Goal: Task Accomplishment & Management: Contribute content

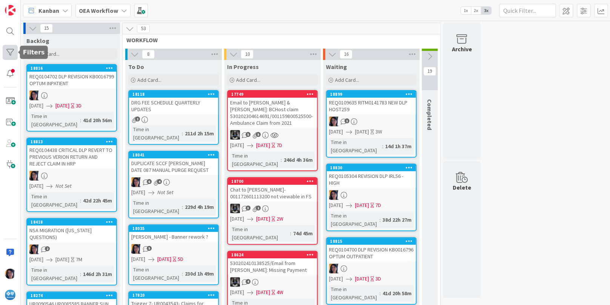
click at [11, 49] on div at bounding box center [10, 52] width 15 height 15
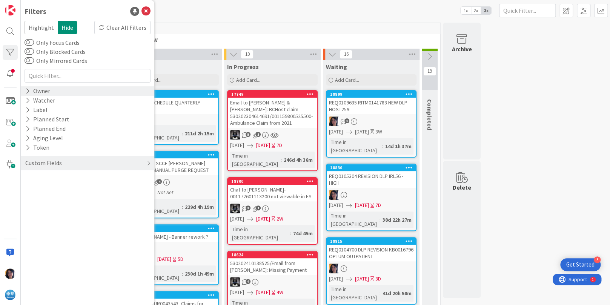
click at [28, 92] on icon at bounding box center [27, 91] width 5 height 6
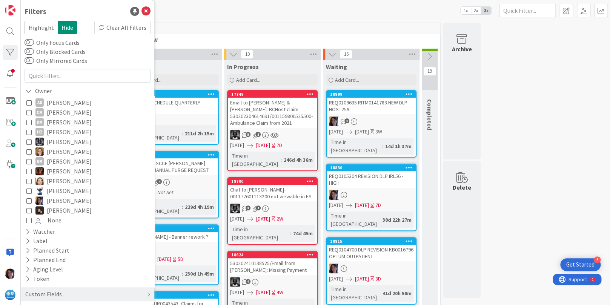
click at [28, 201] on icon at bounding box center [28, 200] width 5 height 5
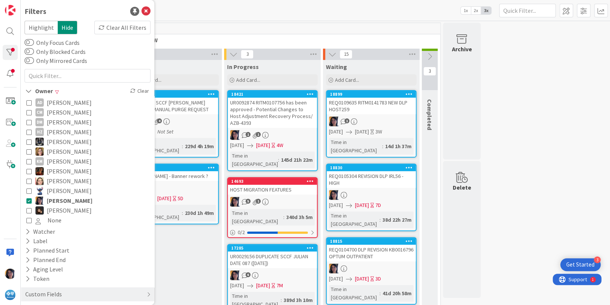
click at [250, 15] on div "Kanban OEA Workflow 1x 2x 3x" at bounding box center [315, 10] width 589 height 21
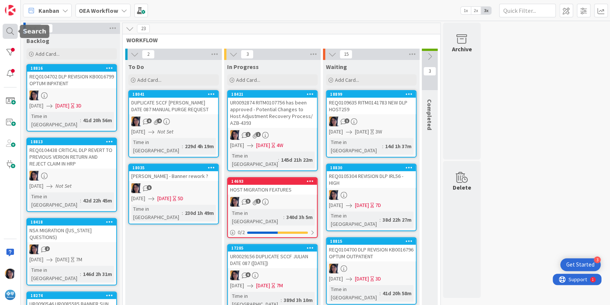
click at [6, 33] on div at bounding box center [10, 31] width 15 height 15
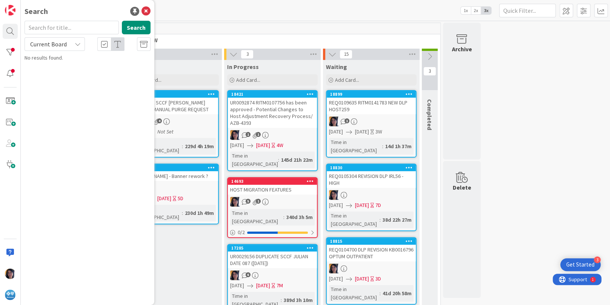
click at [49, 30] on input "text" at bounding box center [72, 28] width 94 height 14
click at [52, 45] on span "Current Board" at bounding box center [48, 44] width 37 height 8
click at [51, 74] on span "All Boards" at bounding box center [68, 75] width 78 height 11
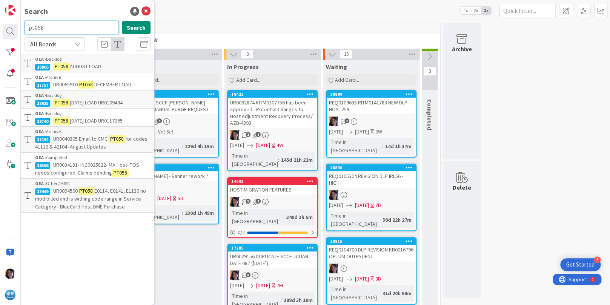
click at [56, 25] on input "pt058" at bounding box center [72, 28] width 94 height 14
type input "pt058 sept"
click at [70, 63] on span "AUGUST LOAD" at bounding box center [85, 66] width 31 height 7
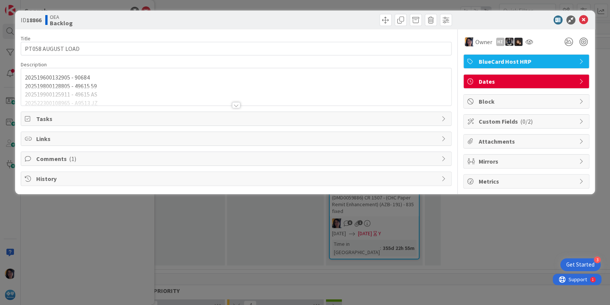
click at [128, 96] on div at bounding box center [235, 95] width 429 height 19
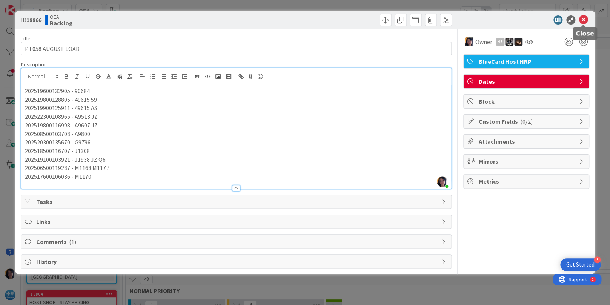
click at [585, 19] on icon at bounding box center [583, 19] width 9 height 9
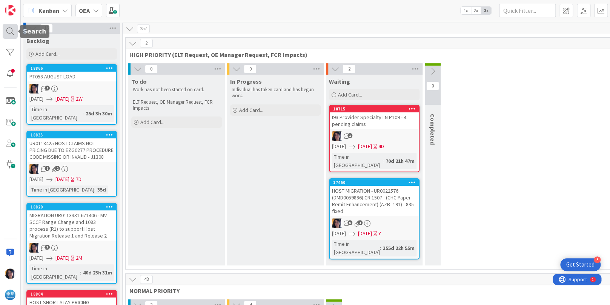
click at [8, 31] on div at bounding box center [10, 31] width 15 height 15
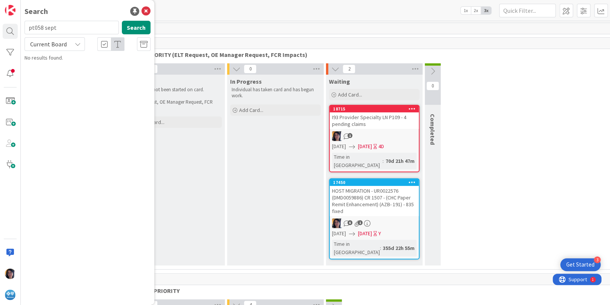
click at [47, 31] on input "pt058 sept" at bounding box center [72, 28] width 94 height 14
click at [134, 31] on button "Search" at bounding box center [136, 28] width 29 height 14
type input "pt058"
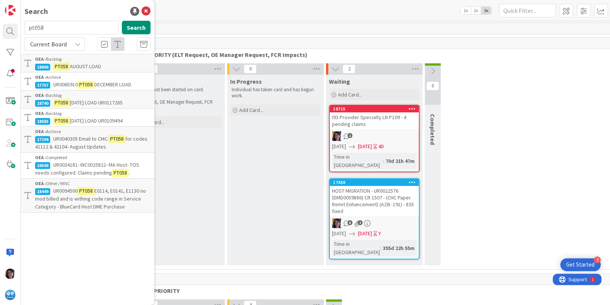
drag, startPoint x: 38, startPoint y: 44, endPoint x: 41, endPoint y: 49, distance: 5.4
click at [38, 44] on span "Current Board" at bounding box center [48, 44] width 37 height 8
click at [89, 11] on div "Search" at bounding box center [88, 11] width 126 height 11
click at [80, 118] on span "[DATE] LOAD UR0109494" at bounding box center [96, 120] width 53 height 7
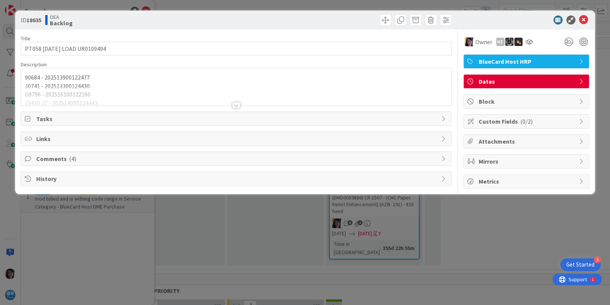
click at [79, 95] on div at bounding box center [235, 95] width 429 height 19
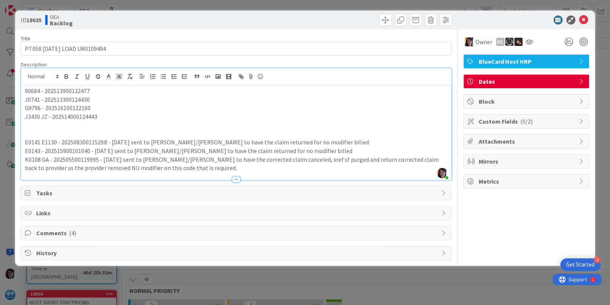
click at [101, 139] on p "E0141 E1130 - 202508300115298 - [DATE] sent to [PERSON_NAME]/[PERSON_NAME] to h…" at bounding box center [236, 142] width 422 height 9
click at [581, 21] on icon at bounding box center [583, 19] width 9 height 9
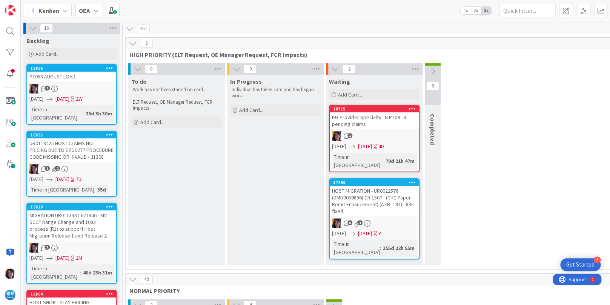
click at [55, 84] on div "1" at bounding box center [71, 89] width 89 height 10
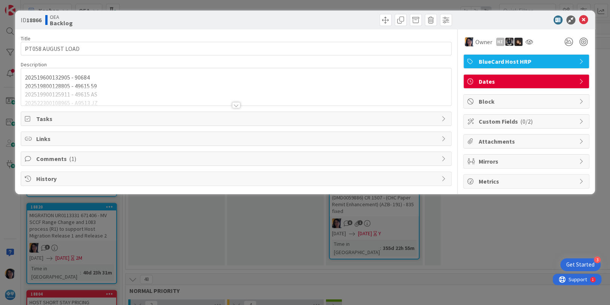
click at [192, 91] on div at bounding box center [235, 95] width 429 height 19
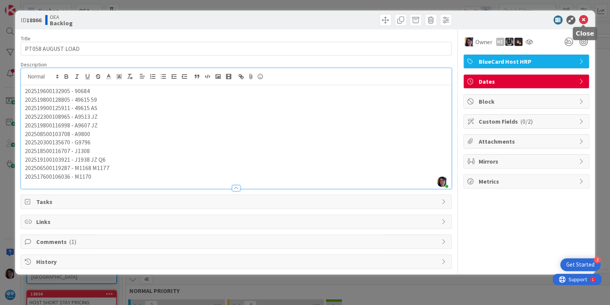
click at [582, 21] on icon at bounding box center [583, 19] width 9 height 9
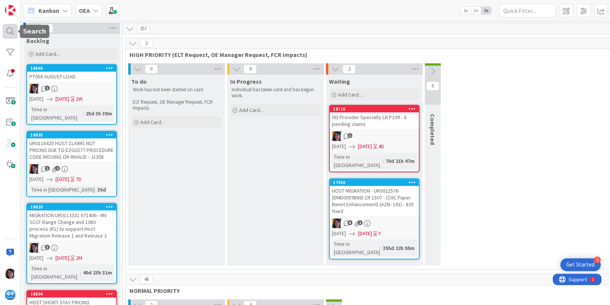
drag, startPoint x: 10, startPoint y: 29, endPoint x: 22, endPoint y: 30, distance: 12.1
click at [10, 29] on div at bounding box center [10, 31] width 15 height 15
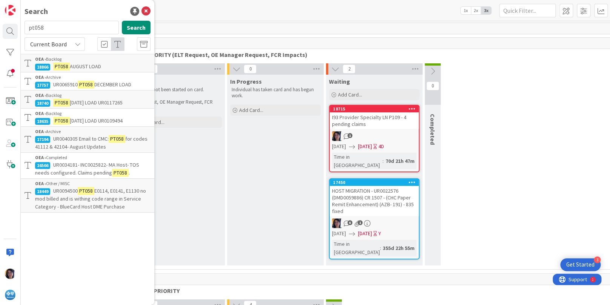
click at [63, 43] on span "Current Board" at bounding box center [48, 44] width 37 height 8
click at [47, 75] on span "All Boards" at bounding box center [68, 75] width 78 height 11
drag, startPoint x: 12, startPoint y: 101, endPoint x: 45, endPoint y: 98, distance: 33.3
click at [12, 101] on span at bounding box center [10, 100] width 15 height 15
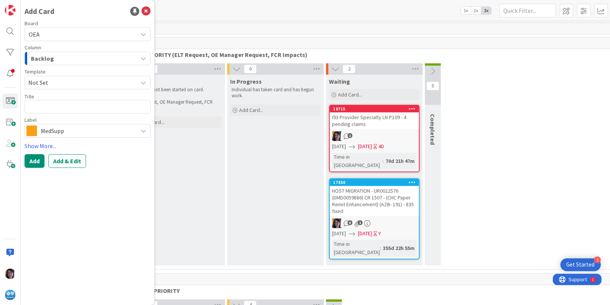
click at [48, 63] on span "Backlog" at bounding box center [42, 59] width 23 height 10
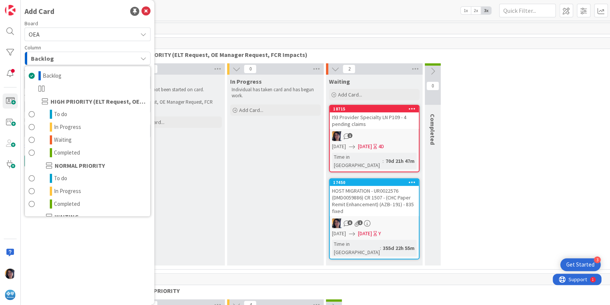
drag, startPoint x: 50, startPoint y: 60, endPoint x: 60, endPoint y: 77, distance: 20.4
click at [50, 60] on span "Backlog" at bounding box center [42, 59] width 23 height 10
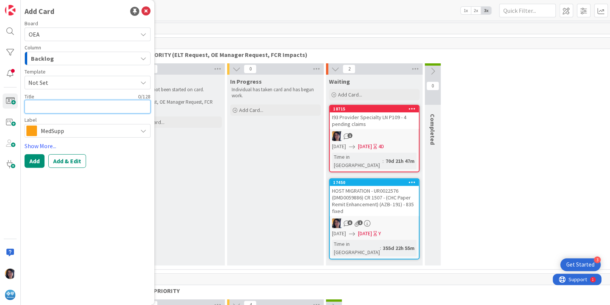
click at [46, 106] on textarea at bounding box center [88, 107] width 126 height 14
type textarea "x"
type textarea "P"
type textarea "x"
type textarea "PT"
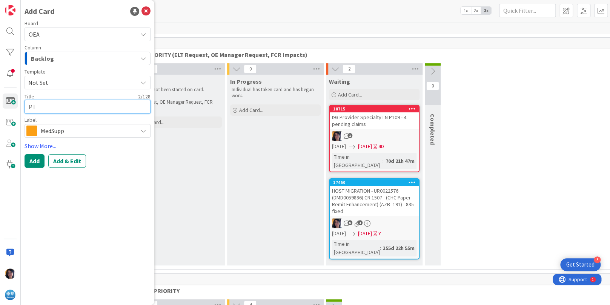
type textarea "x"
type textarea "PT0"
type textarea "x"
type textarea "PT05"
type textarea "x"
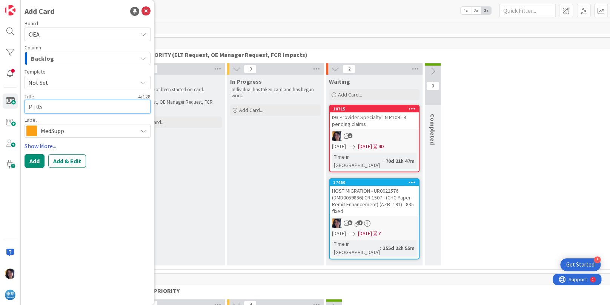
type textarea "PT058"
type textarea "x"
type textarea "PT058"
type textarea "x"
type textarea "PT058 S"
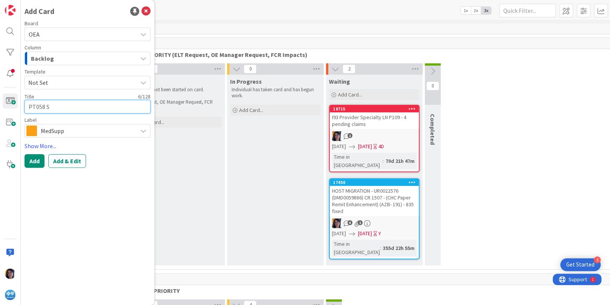
type textarea "x"
type textarea "PT058 SE"
type textarea "x"
type textarea "PT058 SEP"
type textarea "x"
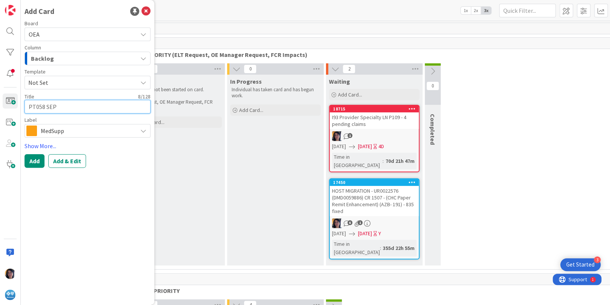
type textarea "PT058 SEPT"
type textarea "x"
type textarea "PT058 SEPT"
type textarea "x"
type textarea "PT058 SEPT L"
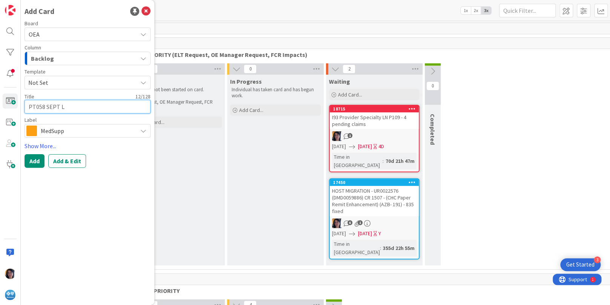
type textarea "x"
type textarea "PT058 SEPT LA"
type textarea "x"
type textarea "PT058 SEPT LAO"
type textarea "x"
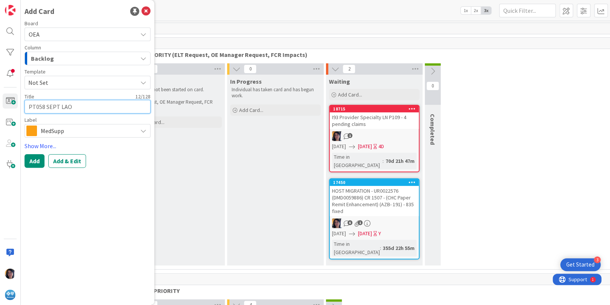
type textarea "PT058 SEPT LAOD"
type textarea "x"
type textarea "PT058 SEPT LAOD"
type textarea "x"
type textarea "PT058 SEPT LAOD"
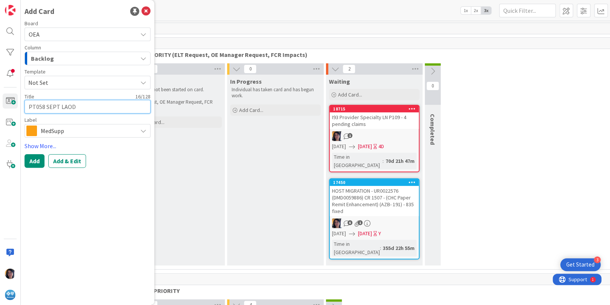
type textarea "x"
type textarea "PT058 SEPT LAO"
type textarea "x"
type textarea "PT058 SEPT LA"
type textarea "x"
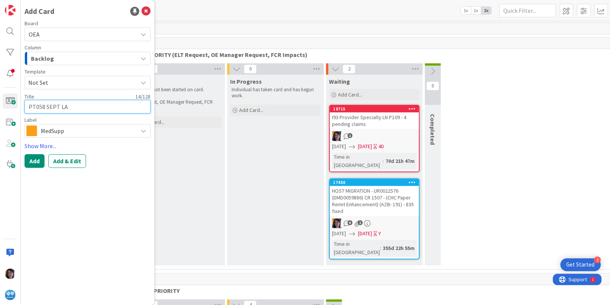
type textarea "PT058 SEPT L"
type textarea "x"
type textarea "PT058 SEPT LO"
type textarea "x"
type textarea "PT058 SEPT LOA"
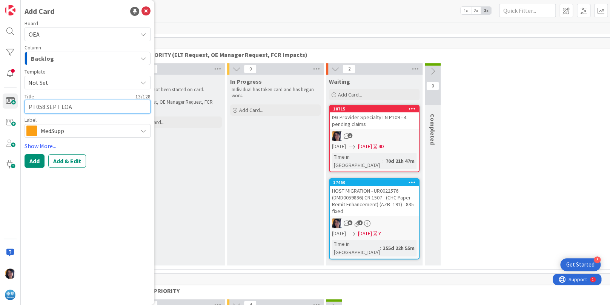
type textarea "x"
type textarea "PT058 SEPT LOAD"
type textarea "x"
type textarea "PT058 SEPT LOAD"
click at [53, 129] on span "MedSupp" at bounding box center [87, 131] width 93 height 11
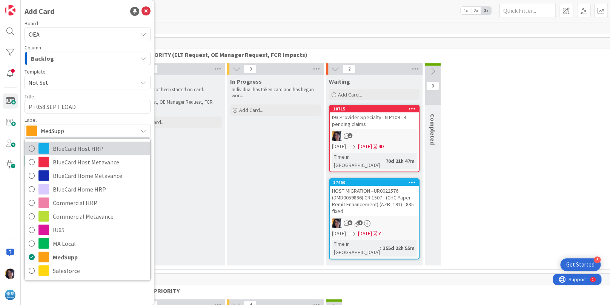
click at [30, 148] on icon at bounding box center [32, 148] width 6 height 11
type textarea "x"
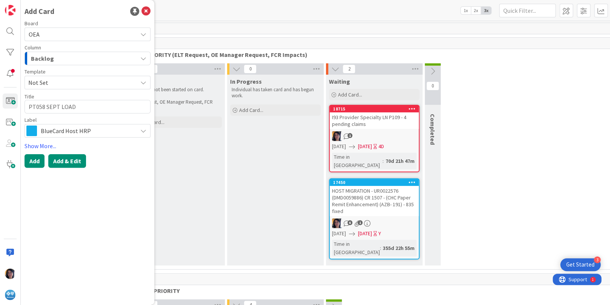
drag, startPoint x: 61, startPoint y: 162, endPoint x: 79, endPoint y: 166, distance: 18.1
click at [62, 162] on button "Add & Edit" at bounding box center [67, 161] width 38 height 14
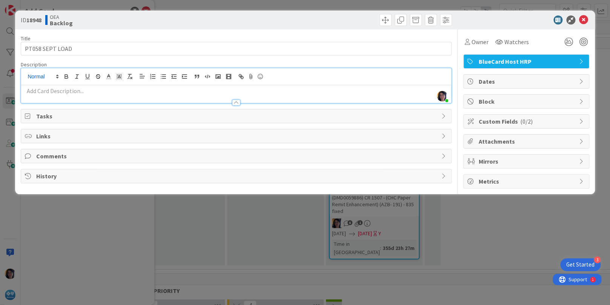
click at [52, 78] on div "[PERSON_NAME] just joined" at bounding box center [235, 85] width 429 height 35
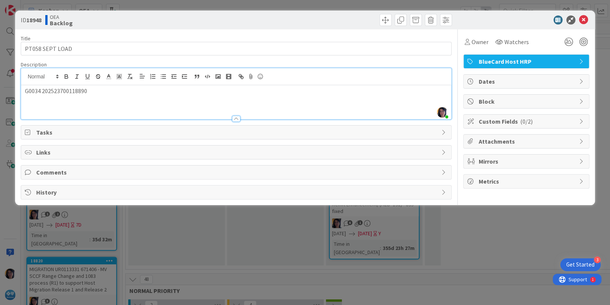
click at [35, 101] on div "G0034 202523700118890" at bounding box center [235, 102] width 429 height 34
click at [91, 91] on p "G0034 202523700118890" at bounding box center [236, 91] width 422 height 9
drag, startPoint x: 70, startPoint y: 101, endPoint x: 96, endPoint y: 101, distance: 25.3
click at [96, 101] on p "202524800119985 49617 80" at bounding box center [236, 99] width 422 height 9
drag, startPoint x: 95, startPoint y: 101, endPoint x: 72, endPoint y: 99, distance: 23.4
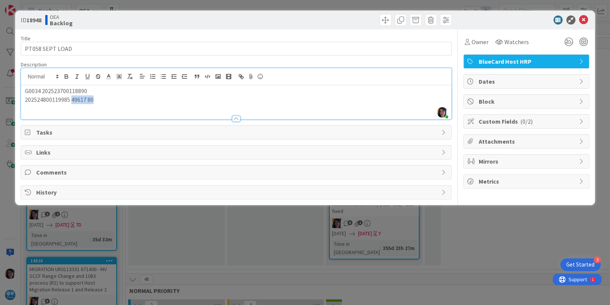
click at [72, 99] on p "202524800119985 49617 80" at bounding box center [236, 99] width 422 height 9
copy p "49617 80"
click at [23, 99] on div "G0034 202523700118890 202524800119985 49617 80" at bounding box center [235, 102] width 429 height 34
click at [40, 91] on p "G0034 202523700118890" at bounding box center [236, 91] width 422 height 9
drag, startPoint x: 99, startPoint y: 99, endPoint x: 121, endPoint y: 100, distance: 22.7
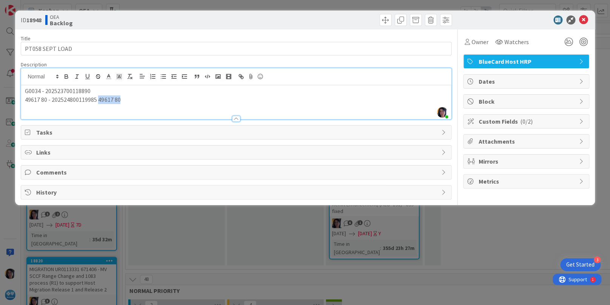
click at [121, 100] on p "49617 80 - 202524800119985 49617 80" at bounding box center [236, 99] width 422 height 9
click at [60, 113] on div at bounding box center [235, 115] width 429 height 8
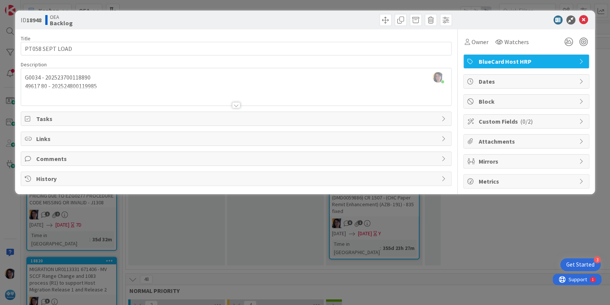
click at [31, 96] on div at bounding box center [235, 95] width 429 height 19
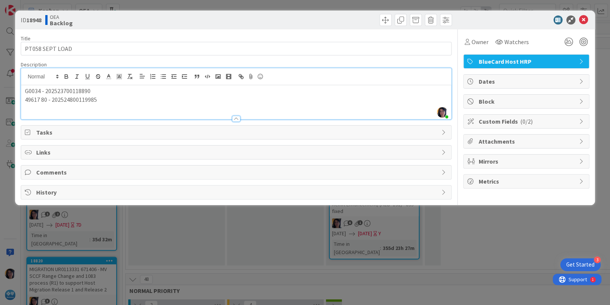
click at [28, 105] on div "G0034 - 202523700118890 49617 80 - 202524800119985" at bounding box center [235, 102] width 429 height 34
click at [96, 100] on p "49617 80 - 202524800119985" at bounding box center [236, 99] width 422 height 9
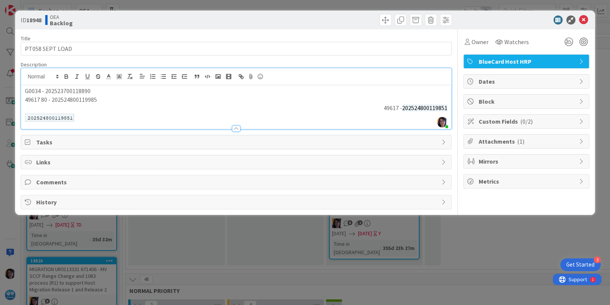
drag, startPoint x: 80, startPoint y: 119, endPoint x: 23, endPoint y: 116, distance: 57.4
click at [22, 115] on div "G0034 - 202523700118890 49617 80 - 202524800119985 49617 - 202524800119851" at bounding box center [235, 107] width 429 height 44
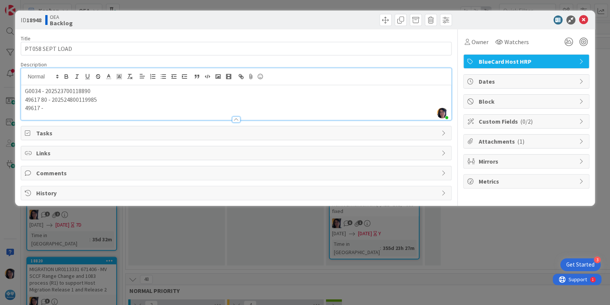
click at [52, 107] on p "49617 -" at bounding box center [236, 108] width 422 height 9
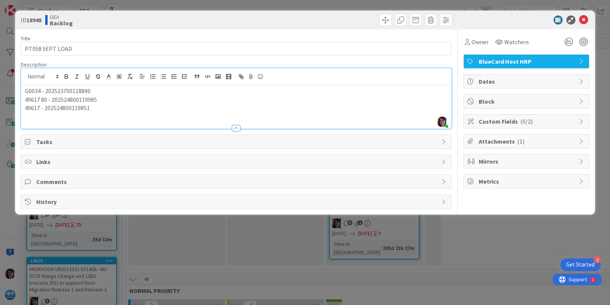
click at [37, 116] on p at bounding box center [236, 116] width 422 height 9
click at [107, 115] on p "0537U - 202524000122253" at bounding box center [236, 116] width 422 height 9
click at [104, 115] on p "0537U - 202524000122253" at bounding box center [236, 116] width 422 height 9
click at [480, 40] on span "Owner" at bounding box center [479, 41] width 17 height 9
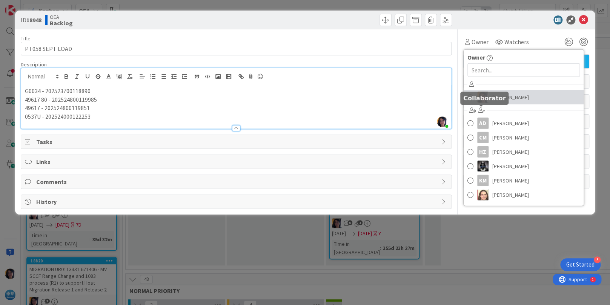
drag, startPoint x: 504, startPoint y: 100, endPoint x: 504, endPoint y: 92, distance: 8.0
click at [504, 100] on span "[PERSON_NAME]" at bounding box center [510, 97] width 37 height 11
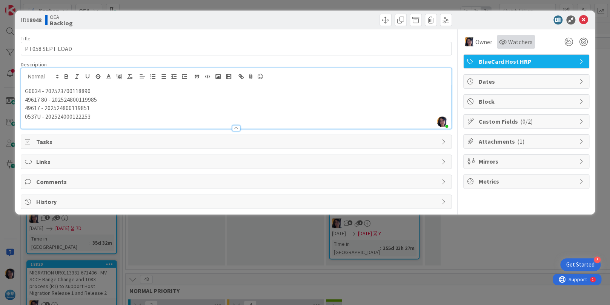
click at [499, 38] on div "Watchers" at bounding box center [516, 41] width 34 height 9
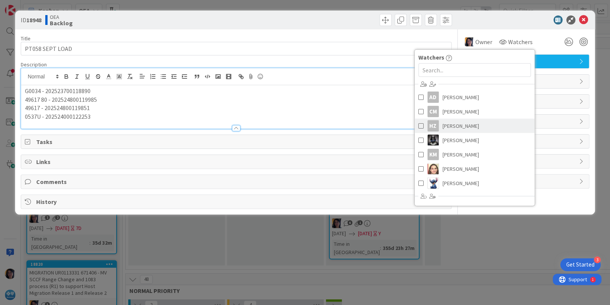
drag, startPoint x: 446, startPoint y: 125, endPoint x: 449, endPoint y: 134, distance: 9.5
click at [446, 125] on span "[PERSON_NAME]" at bounding box center [460, 125] width 37 height 11
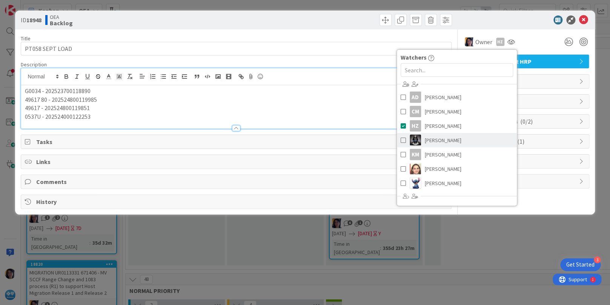
click at [450, 138] on span "[PERSON_NAME]" at bounding box center [442, 140] width 37 height 11
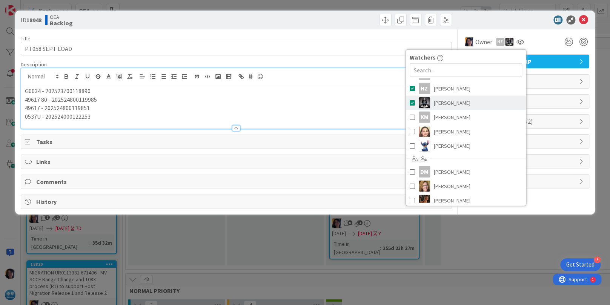
scroll to position [85, 0]
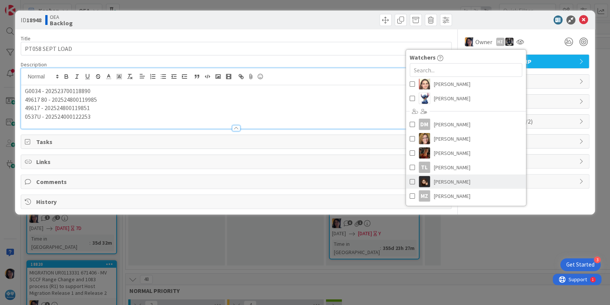
click at [448, 178] on span "[PERSON_NAME]" at bounding box center [452, 181] width 37 height 11
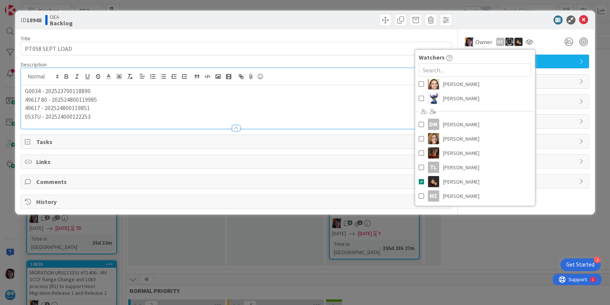
click at [560, 78] on span "Dates" at bounding box center [526, 81] width 97 height 9
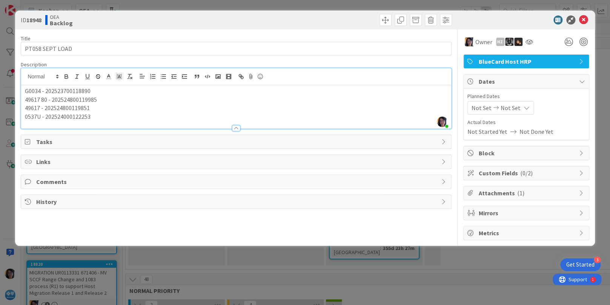
click at [492, 81] on span "Dates" at bounding box center [526, 81] width 97 height 9
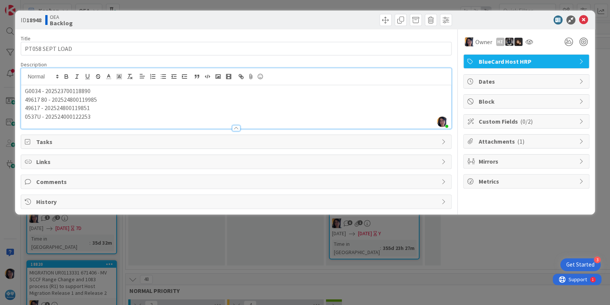
click at [489, 81] on span "Dates" at bounding box center [526, 81] width 97 height 9
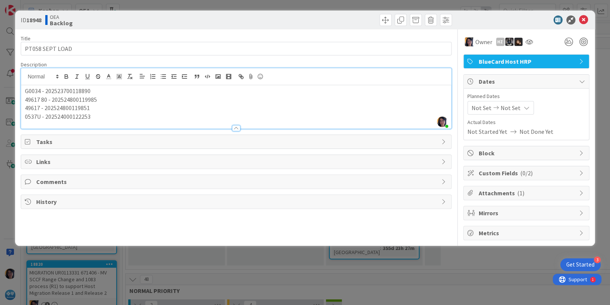
drag, startPoint x: 479, startPoint y: 107, endPoint x: 482, endPoint y: 113, distance: 6.6
click at [479, 109] on span "Not Set" at bounding box center [481, 107] width 20 height 9
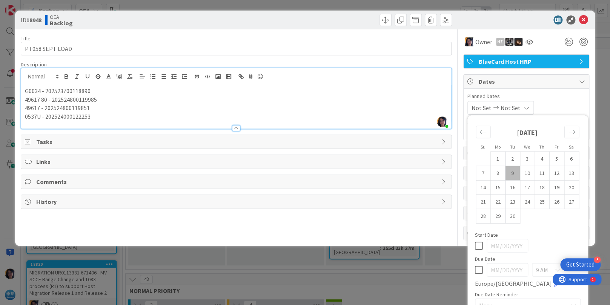
click at [506, 172] on td "9" at bounding box center [512, 173] width 15 height 14
type input "[DATE]"
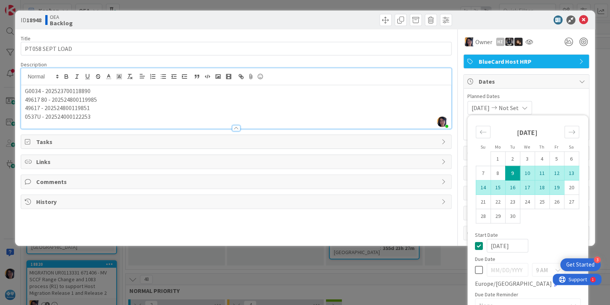
click at [549, 182] on td "19" at bounding box center [556, 187] width 15 height 14
type input "[DATE]"
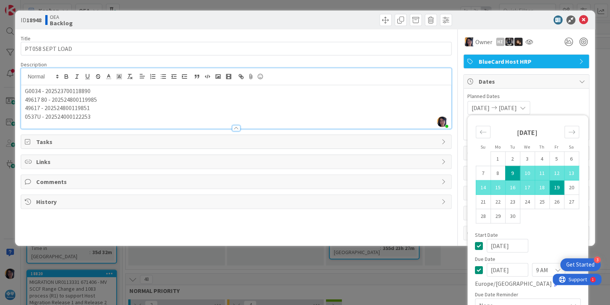
click at [507, 22] on div at bounding box center [521, 19] width 133 height 9
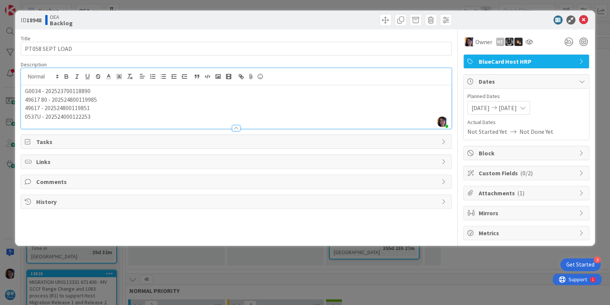
click at [96, 115] on p "0537U - 202524000122253" at bounding box center [236, 116] width 422 height 9
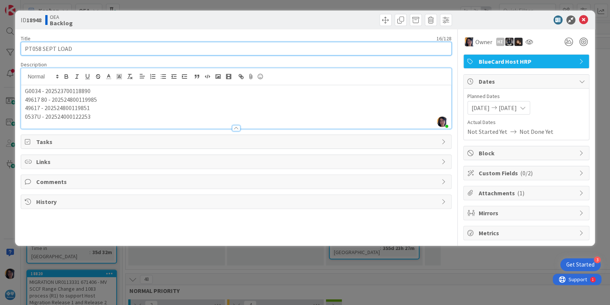
drag, startPoint x: 303, startPoint y: 46, endPoint x: 457, endPoint y: 45, distance: 153.8
click at [306, 46] on input "PT058 SEPT LOAD" at bounding box center [236, 49] width 430 height 14
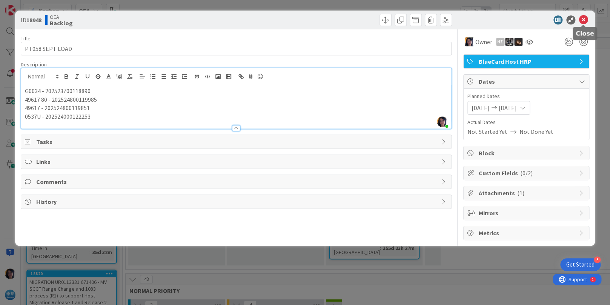
click at [582, 20] on icon at bounding box center [583, 19] width 9 height 9
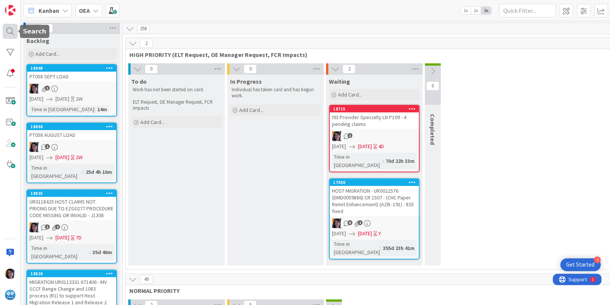
click at [7, 29] on div at bounding box center [10, 31] width 15 height 15
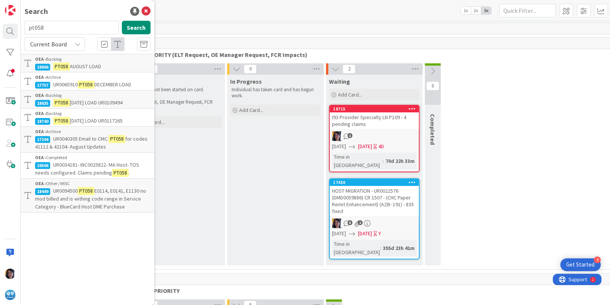
drag, startPoint x: 53, startPoint y: 29, endPoint x: 20, endPoint y: 27, distance: 32.5
click at [20, 27] on div "Search pt058 Search Current Board OEA › Backlog 18866 PT058 AUGUST LOAD OEA › A…" at bounding box center [10, 152] width 21 height 305
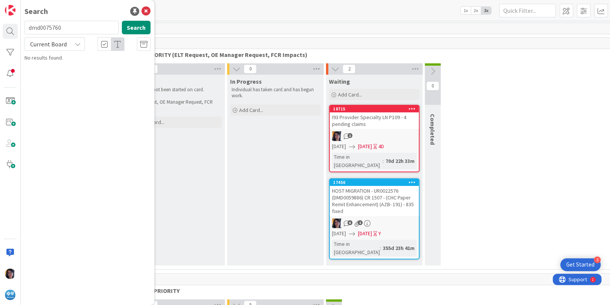
click at [44, 48] on span "Current Board" at bounding box center [48, 44] width 39 height 11
drag, startPoint x: 43, startPoint y: 73, endPoint x: 60, endPoint y: 73, distance: 16.6
click at [43, 73] on span "All Boards" at bounding box center [68, 75] width 78 height 11
click at [134, 31] on button "Search" at bounding box center [136, 28] width 29 height 14
click at [45, 27] on input "dmd0075760" at bounding box center [72, 28] width 94 height 14
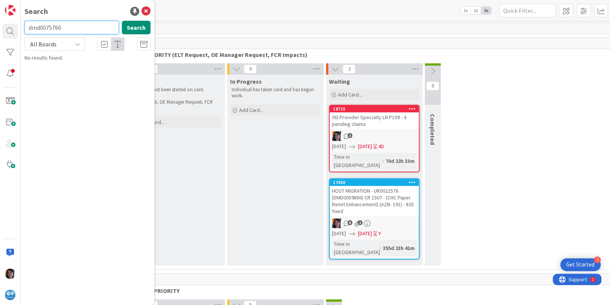
click at [45, 27] on input "dmd0075760" at bounding box center [72, 28] width 94 height 14
type input "1083"
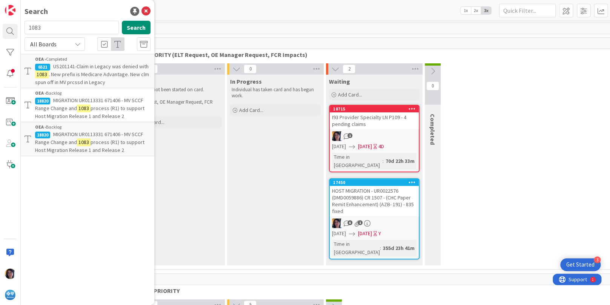
click at [75, 107] on span "MIGRATION UR0113331 671406 - MV SCCF Range Change and" at bounding box center [89, 104] width 108 height 15
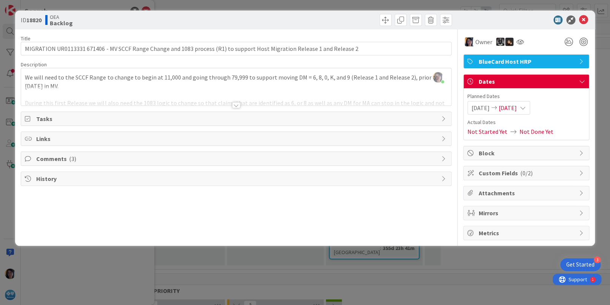
click at [180, 85] on div "We will need to the SCCF Range to change to begin at 11,000 and going through 7…" at bounding box center [235, 89] width 429 height 34
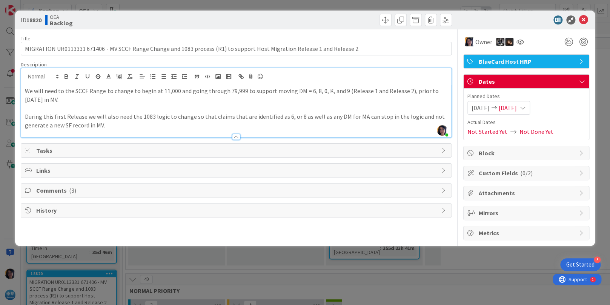
click at [61, 186] on span "Comments ( 3 )" at bounding box center [236, 190] width 401 height 9
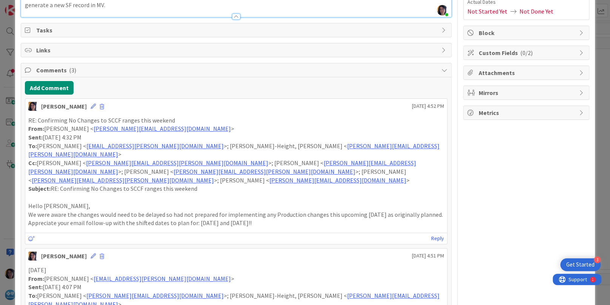
scroll to position [94, 0]
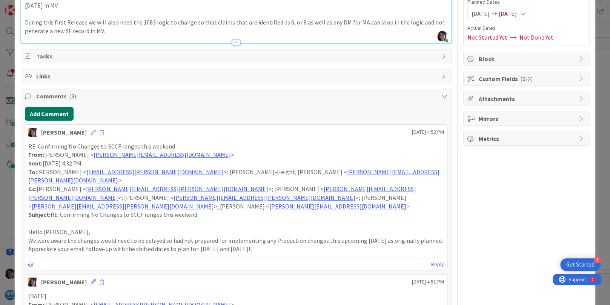
click at [52, 115] on button "Add Comment" at bounding box center [49, 114] width 49 height 14
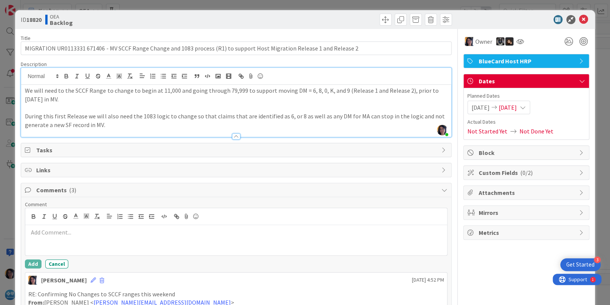
scroll to position [0, 0]
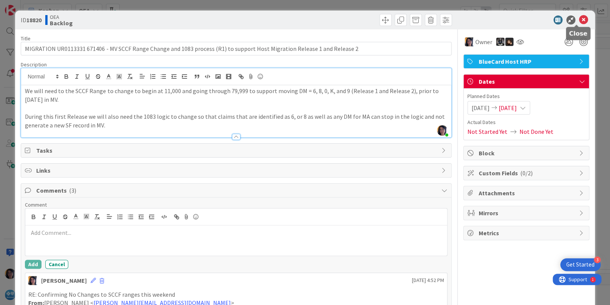
click at [579, 18] on icon at bounding box center [583, 19] width 9 height 9
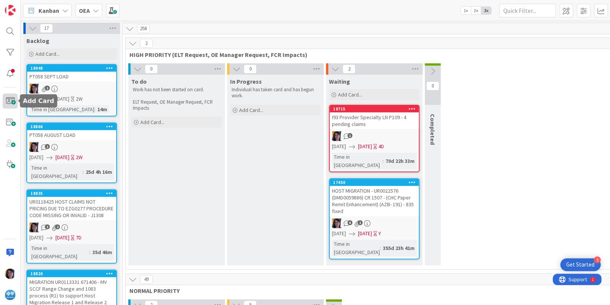
click at [12, 100] on span at bounding box center [10, 100] width 15 height 15
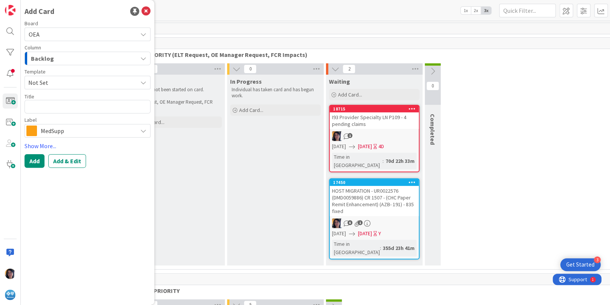
click at [41, 61] on span "Backlog" at bounding box center [42, 59] width 23 height 10
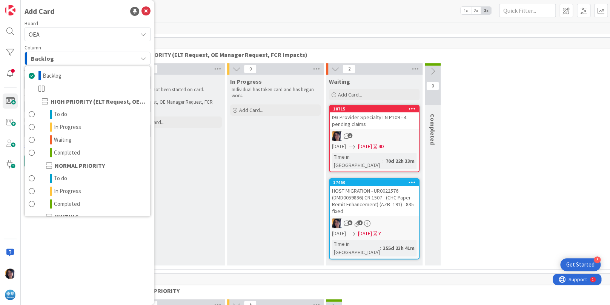
click at [46, 36] on span "OEA" at bounding box center [81, 34] width 105 height 11
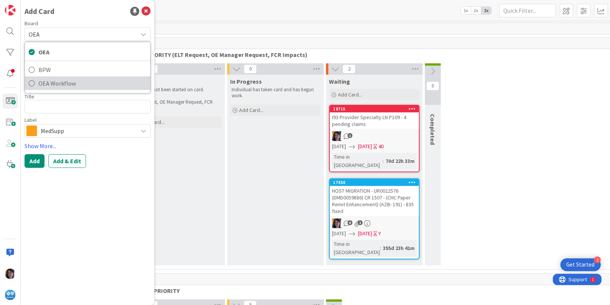
click at [47, 81] on span "OEA Workflow" at bounding box center [92, 83] width 108 height 11
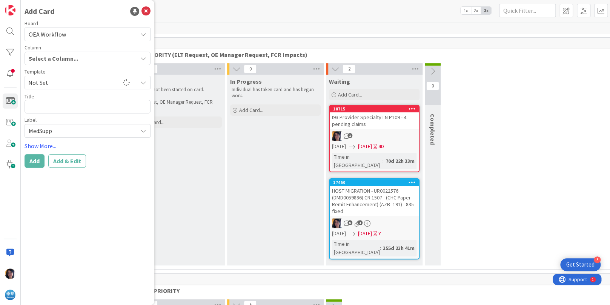
click at [47, 59] on span "Select a Column..." at bounding box center [53, 59] width 49 height 10
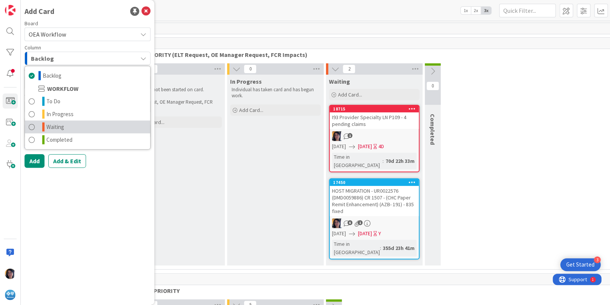
click at [55, 124] on span "Waiting" at bounding box center [55, 127] width 18 height 9
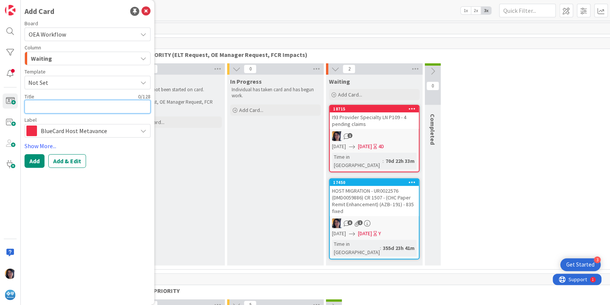
click at [41, 108] on textarea at bounding box center [88, 107] width 126 height 14
type textarea "x"
type textarea "1"
type textarea "x"
type textarea "10"
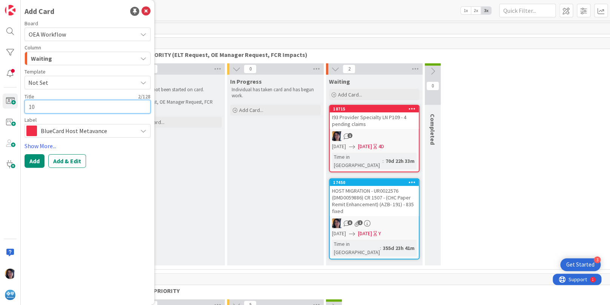
type textarea "x"
type textarea "108"
type textarea "x"
type textarea "1083"
type textarea "x"
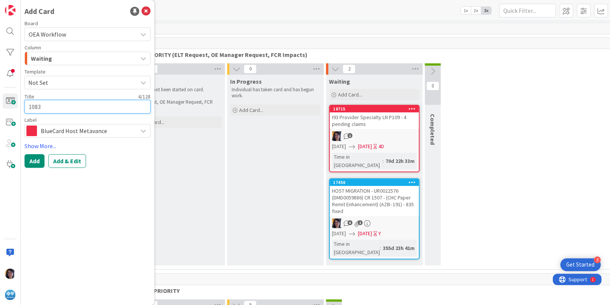
type textarea "1083"
type textarea "x"
type textarea "1083 p"
type textarea "x"
type textarea "1083 ph"
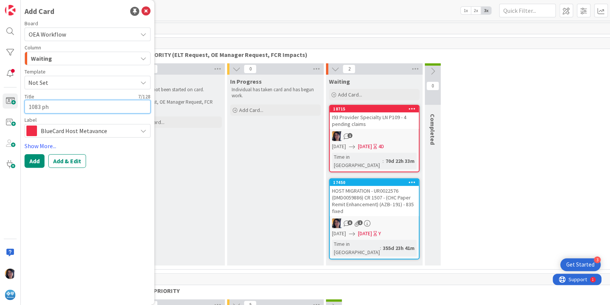
type textarea "x"
type textarea "1083 p"
type textarea "x"
type textarea "1083"
type textarea "x"
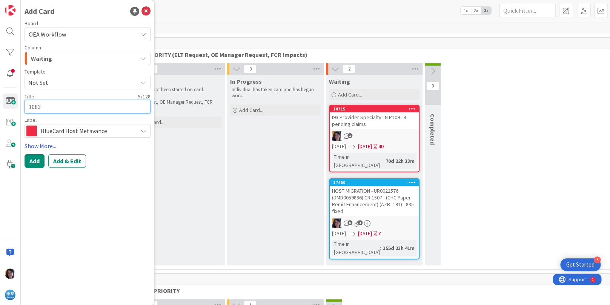
type textarea "1083 m"
type textarea "x"
type textarea "1083 mi"
type textarea "x"
type textarea "1083 mig"
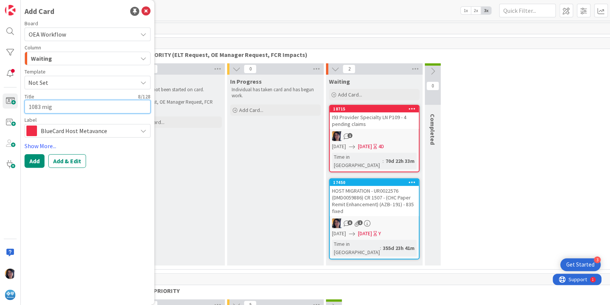
type textarea "x"
type textarea "1083 mi"
type textarea "x"
type textarea "1083 m"
type textarea "x"
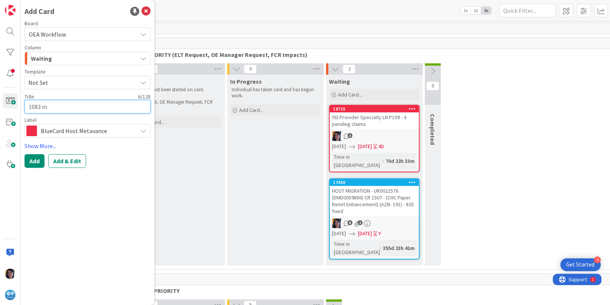
type textarea "1083"
type textarea "x"
type textarea "1083 M"
type textarea "x"
type textarea "1083 MI"
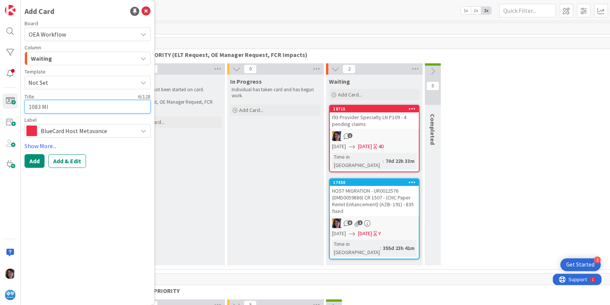
type textarea "x"
type textarea "1083 MIG"
type textarea "x"
type textarea "1083 MIGRA"
type textarea "x"
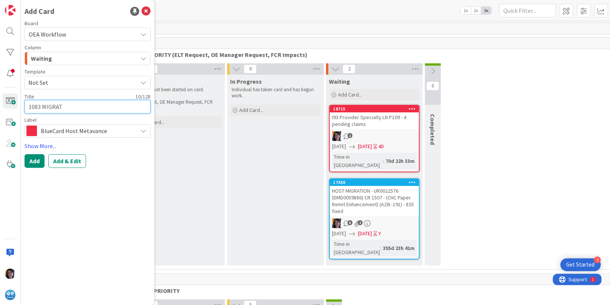
type textarea "1083 MIGRATI"
type textarea "x"
type textarea "1083 MIGRATIO"
type textarea "x"
type textarea "1083 MIGRATION"
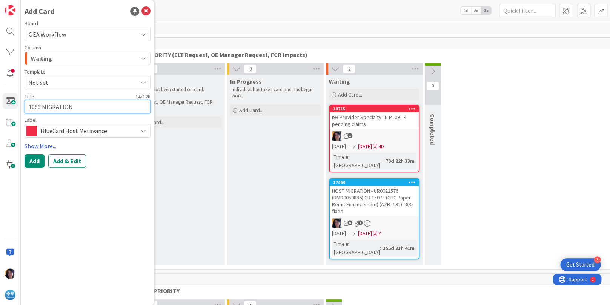
type textarea "x"
type textarea "1083 MIGRATION"
click at [26, 107] on textarea "1083 MIGRATION" at bounding box center [88, 107] width 126 height 14
paste textarea "201141"
type textarea "x"
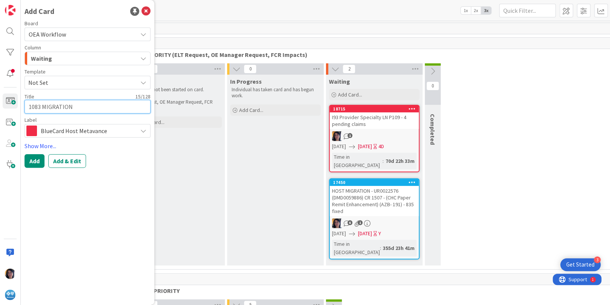
type textarea "2011411083 MIGRATION"
type textarea "x"
type textarea "201141 1083 MIGRATION"
type textarea "x"
type textarea "201141 -1083 MIGRATION"
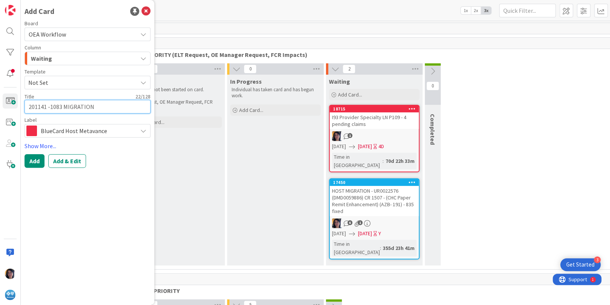
type textarea "x"
type textarea "201141 - 1083 MIGRATION"
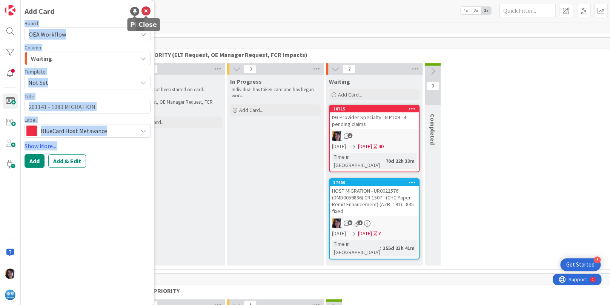
drag, startPoint x: 83, startPoint y: 3, endPoint x: 151, endPoint y: 13, distance: 69.0
click at [187, 7] on div "Add Card Board OEA Workflow OEA BPW OEA Workflow Column Waiting Backlog WORKFLO…" at bounding box center [305, 152] width 610 height 305
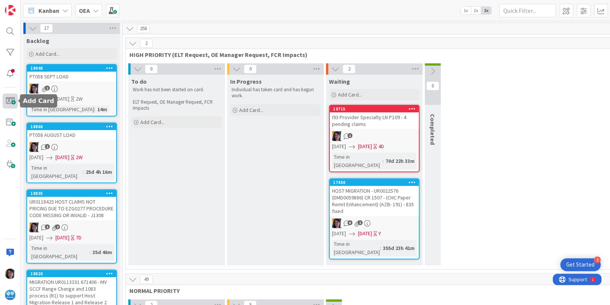
click at [12, 99] on span at bounding box center [10, 100] width 15 height 15
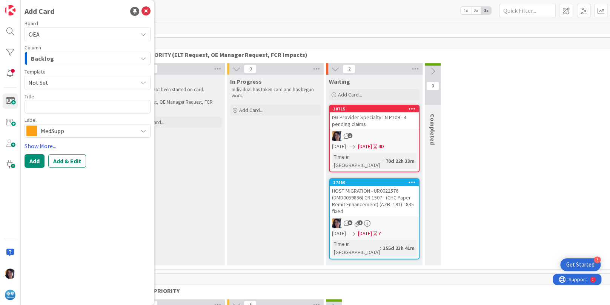
click at [49, 31] on span "OEA" at bounding box center [81, 34] width 105 height 11
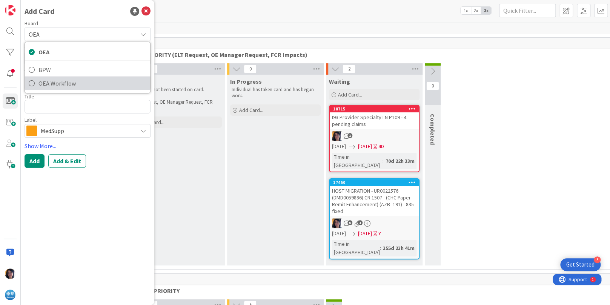
drag, startPoint x: 50, startPoint y: 78, endPoint x: 54, endPoint y: 81, distance: 4.3
click at [51, 79] on span "OEA Workflow" at bounding box center [92, 83] width 108 height 11
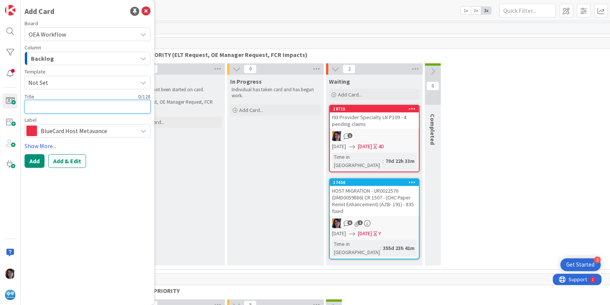
click at [40, 107] on textarea at bounding box center [88, 107] width 126 height 14
type textarea "x"
type textarea "2"
type textarea "x"
type textarea "20"
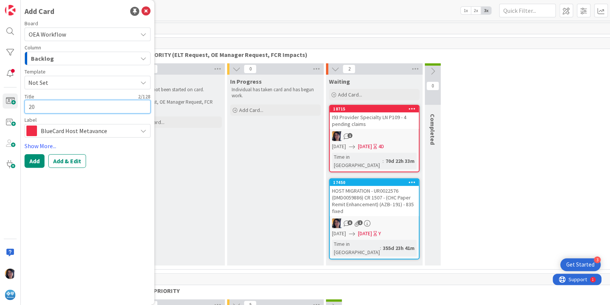
type textarea "x"
type textarea "201"
type textarea "x"
type textarea "2011"
type textarea "x"
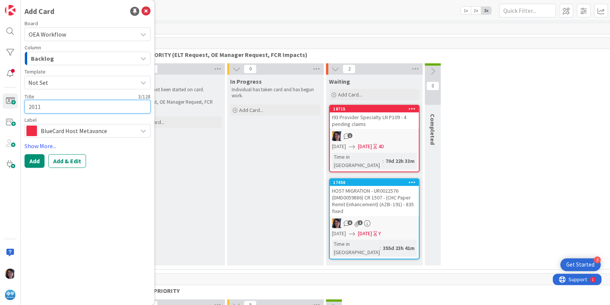
type textarea "20114"
type textarea "x"
type textarea "201141"
type textarea "x"
type textarea "201141"
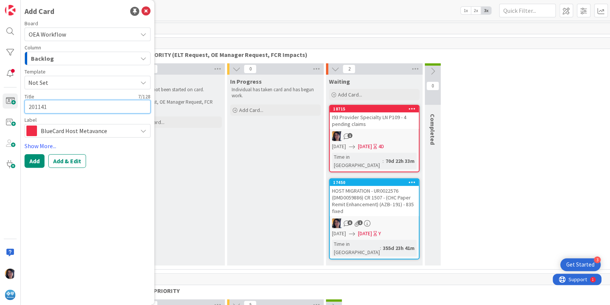
type textarea "x"
type textarea "201141 D"
type textarea "x"
type textarea "201141 DM"
type textarea "x"
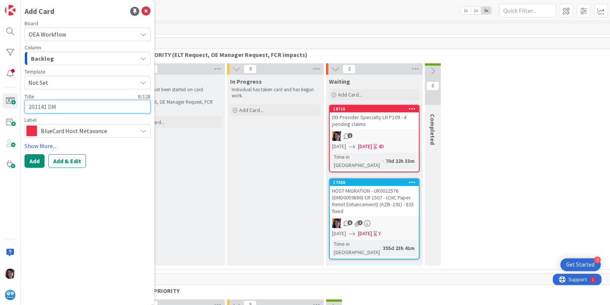
type textarea "201141 DMD"
type textarea "x"
type textarea "201141 DMD0"
type textarea "x"
type textarea "201141 DMD00"
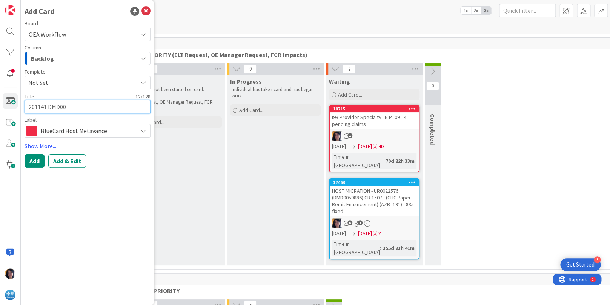
type textarea "x"
type textarea "201141 DMD007"
type textarea "x"
type textarea "201141 DMD0075"
type textarea "x"
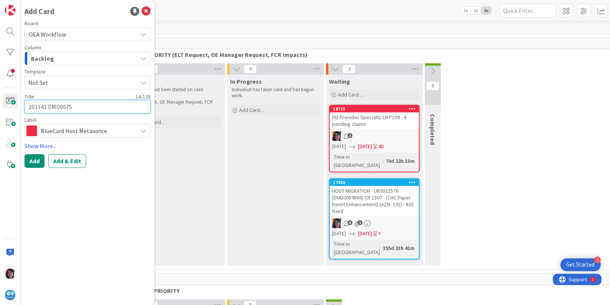
type textarea "201141 DMD00757"
type textarea "x"
type textarea "201141 DMD007576"
type textarea "x"
type textarea "201141 DMD0075760"
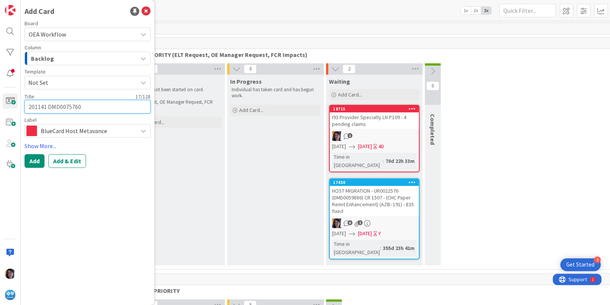
type textarea "x"
type textarea "201141 DMD0075760"
type textarea "x"
type textarea "201141 DMD0075760 M"
type textarea "x"
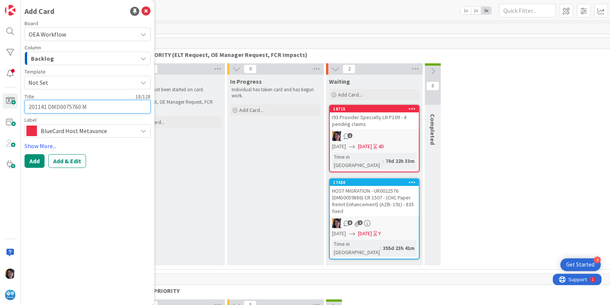
type textarea "201141 DMD0075760 MA"
type textarea "x"
type textarea "201141 DMD0075760 MA"
type textarea "x"
type textarea "201141 DMD0075760 MA 1"
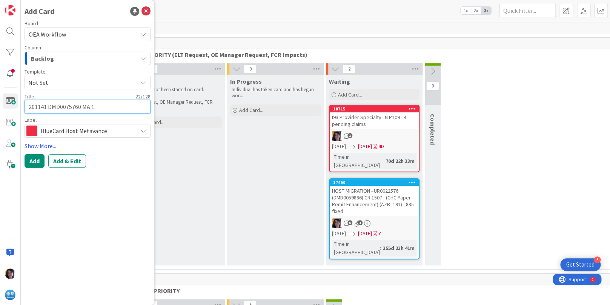
type textarea "x"
type textarea "201141 DMD0075760 MA 10"
type textarea "x"
type textarea "201141 DMD0075760 MA 108"
type textarea "x"
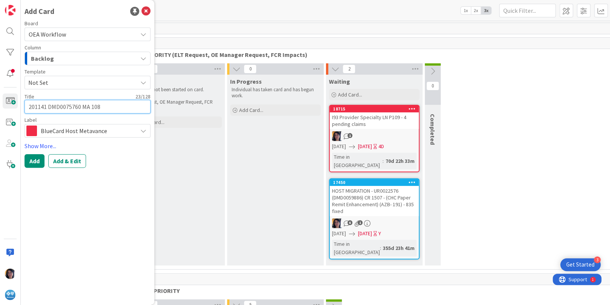
type textarea "201141 DMD0075760 MA 1083"
type textarea "x"
type textarea "201141 DMD0075760 MA 1083 M"
type textarea "x"
type textarea "201141 DMD0075760 MA 1083 M,"
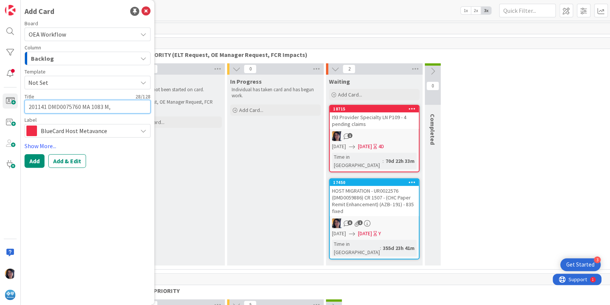
type textarea "x"
type textarea "201141 DMD0075760 MA 1083 M,I"
type textarea "x"
type textarea "201141 DMD0075760 MA 1083 M,"
type textarea "x"
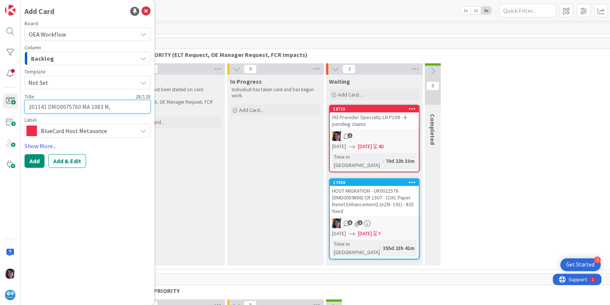
type textarea "201141 DMD0075760 MA 1083 M"
type textarea "x"
type textarea "201141 DMD0075760 MA 1083 MI"
type textarea "x"
type textarea "201141 DMD0075760 MA 1083 MIG"
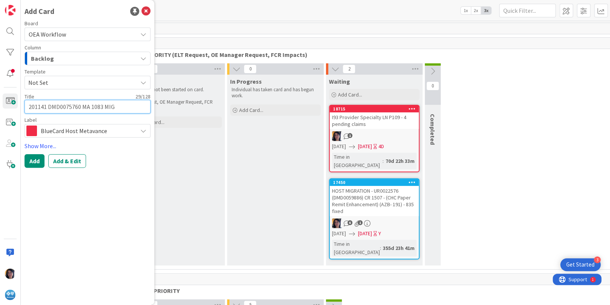
type textarea "x"
type textarea "201141 DMD0075760 MA 1083 MIGA"
type textarea "x"
type textarea "201141 DMD0075760 MA 1083 MIGAR"
type textarea "x"
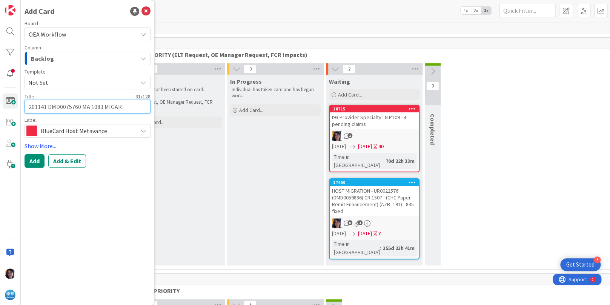
type textarea "201141 DMD0075760 MA 1083 MIGA"
type textarea "x"
type textarea "201141 DMD0075760 MA 1083 MIG"
type textarea "x"
type textarea "201141 DMD0075760 MA 1083 MIGR"
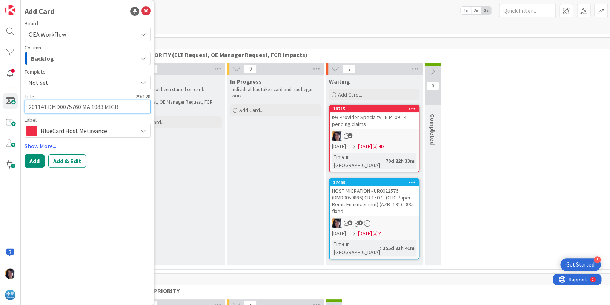
type textarea "x"
type textarea "201141 DMD0075760 MA 1083 MIGRA"
type textarea "x"
type textarea "201141 DMD0075760 MA 1083 MIGRAT"
type textarea "x"
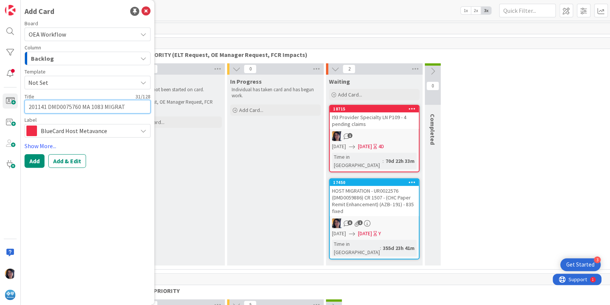
type textarea "201141 DMD0075760 MA 1083 MIGRATI"
type textarea "x"
type textarea "201141 DMD0075760 MA 1083 MIGRATIO"
type textarea "x"
type textarea "201141 DMD0075760 MA 1083 MIGRATION"
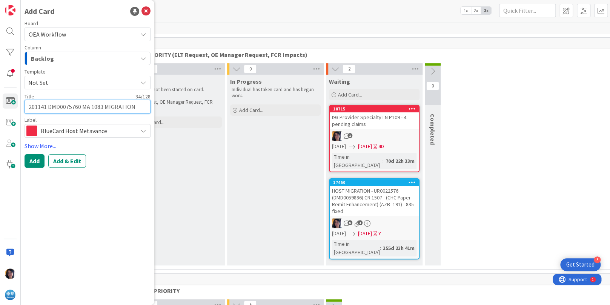
type textarea "x"
type textarea "201141 DMD0075760 MA 1083 MIGRATION"
click at [109, 107] on textarea "201141 DMD0075760 MA 1083 MIGRATION" at bounding box center [88, 107] width 126 height 14
click at [28, 106] on textarea "201141 DMD0075760 MA 1083 MIGRATION" at bounding box center [88, 107] width 126 height 14
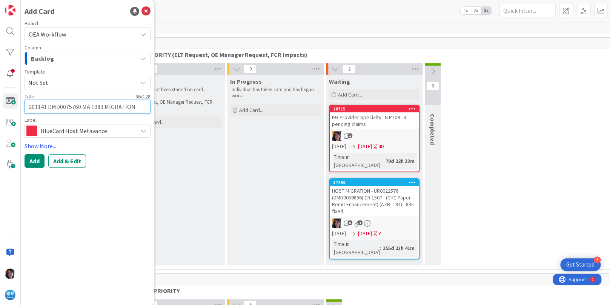
paste textarea "MIGRATION"
type textarea "x"
type textarea "MIGRATION 201141 DMD0075760 MA 1083 MIGRATION"
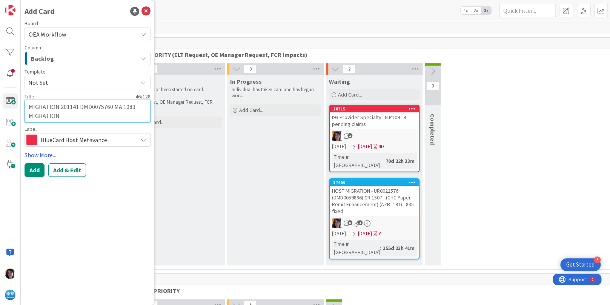
type textarea "x"
type textarea "MIGRATION 201141 DMD0075760 MA 1083 MIGRATION"
click at [49, 116] on textarea "MIGRATION 201141 DMD0075760 MA 1083 MIGRATION" at bounding box center [88, 111] width 126 height 23
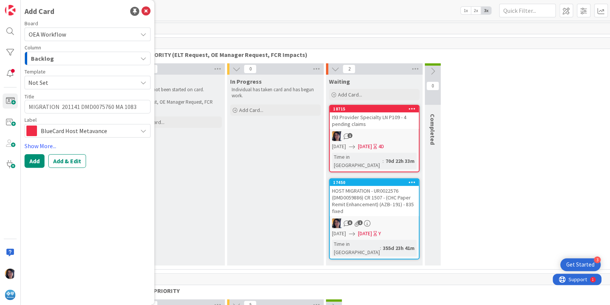
click at [77, 131] on span "BlueCard Host Metavance" at bounding box center [87, 131] width 93 height 11
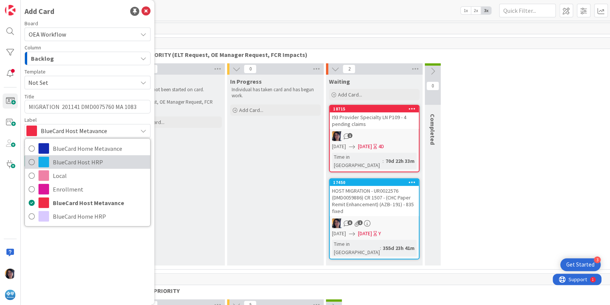
click at [63, 162] on span "BlueCard Host HRP" at bounding box center [99, 161] width 93 height 11
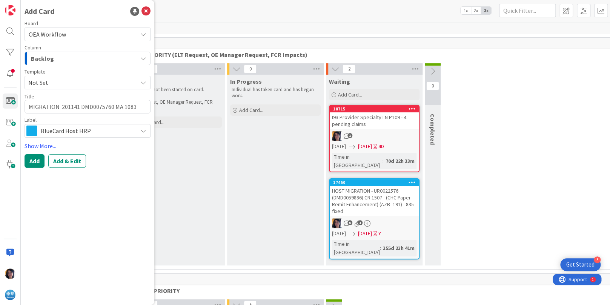
drag, startPoint x: 51, startPoint y: 127, endPoint x: 52, endPoint y: 143, distance: 16.3
click at [51, 128] on span "BlueCard Host HRP" at bounding box center [87, 131] width 93 height 11
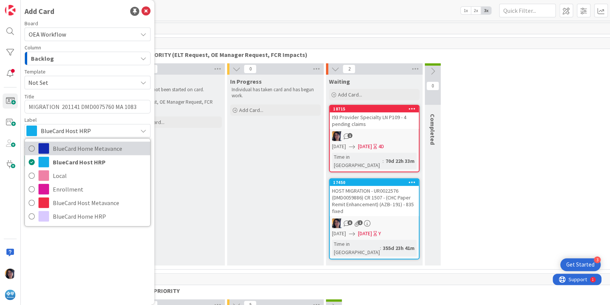
click at [66, 148] on span "BlueCard Home Metavance" at bounding box center [99, 148] width 93 height 11
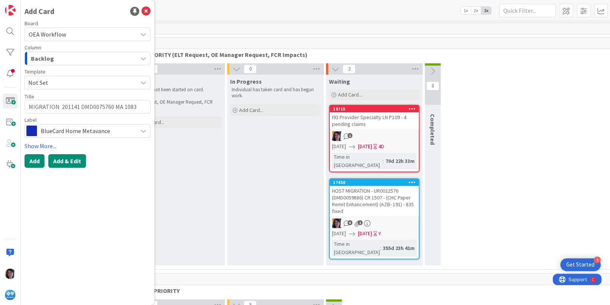
click at [63, 161] on button "Add & Edit" at bounding box center [67, 161] width 38 height 14
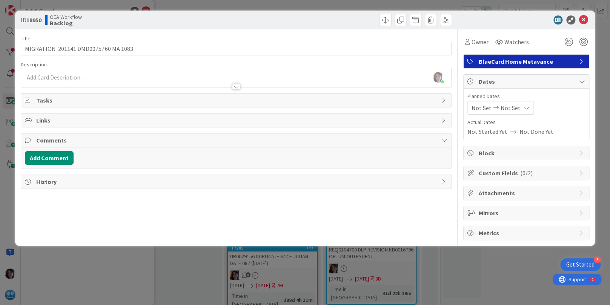
click at [71, 79] on div at bounding box center [235, 83] width 429 height 8
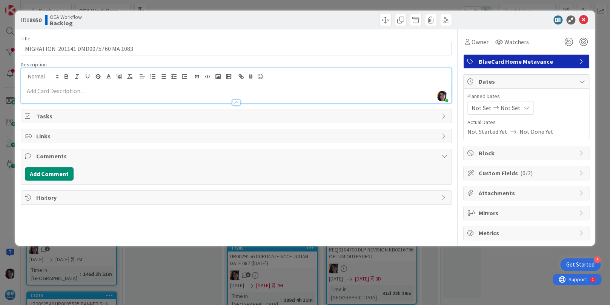
click at [67, 91] on p at bounding box center [236, 91] width 422 height 9
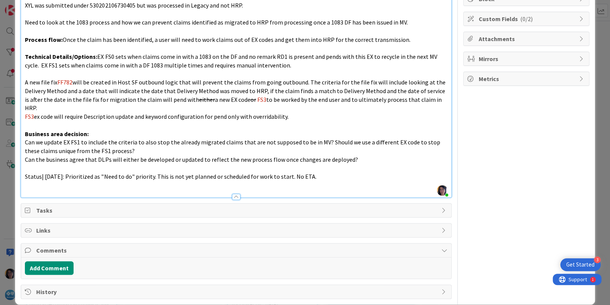
scroll to position [155, 0]
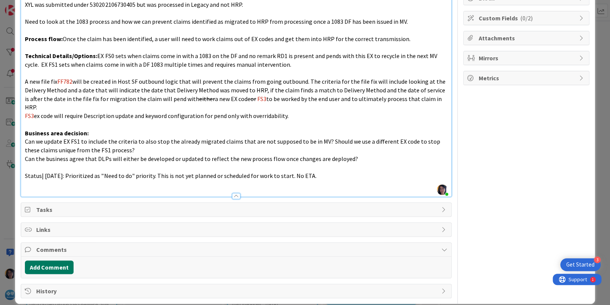
click at [47, 260] on button "Add Comment" at bounding box center [49, 267] width 49 height 14
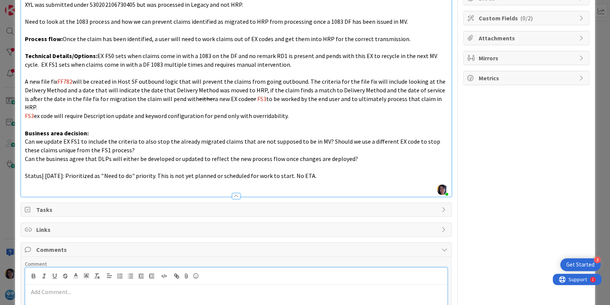
click at [55, 288] on p at bounding box center [235, 292] width 415 height 9
paste div
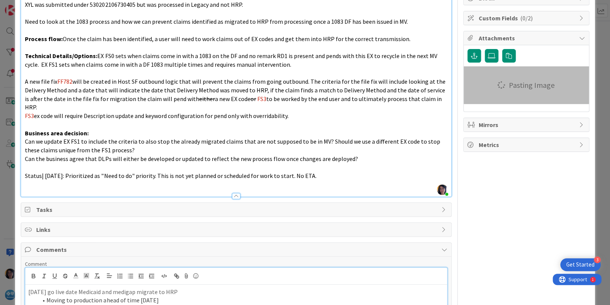
scroll to position [230, 0]
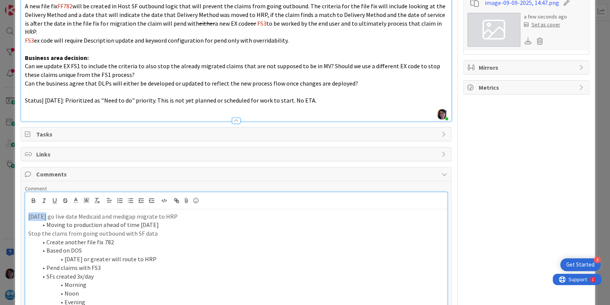
drag, startPoint x: 44, startPoint y: 205, endPoint x: 20, endPoint y: 206, distance: 24.1
click at [19, 205] on div "ID 18950 OEA Workflow Backlog Title 37 / 128 MIGRATION 201141 DMD0075760 MA 108…" at bounding box center [304, 70] width 579 height 581
